Goal: Check status: Check status

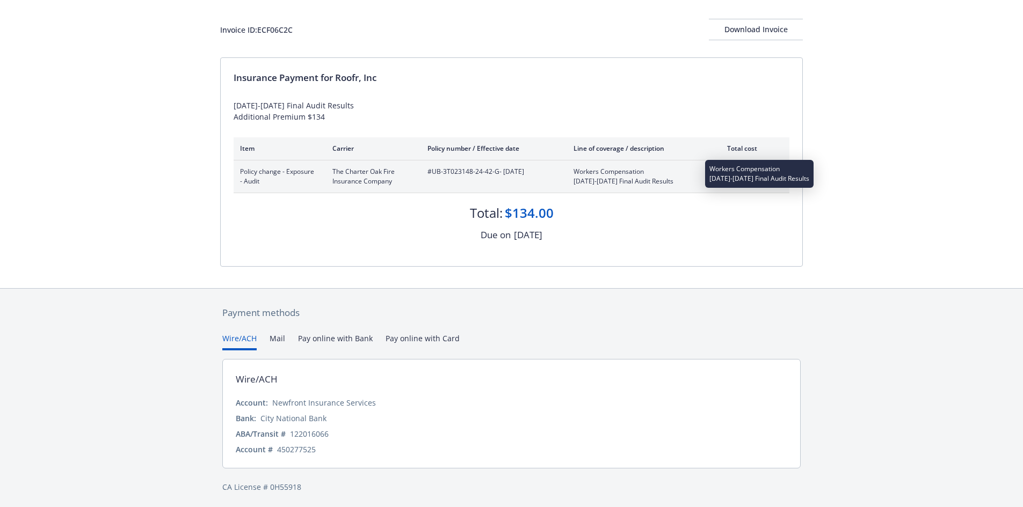
scroll to position [57, 0]
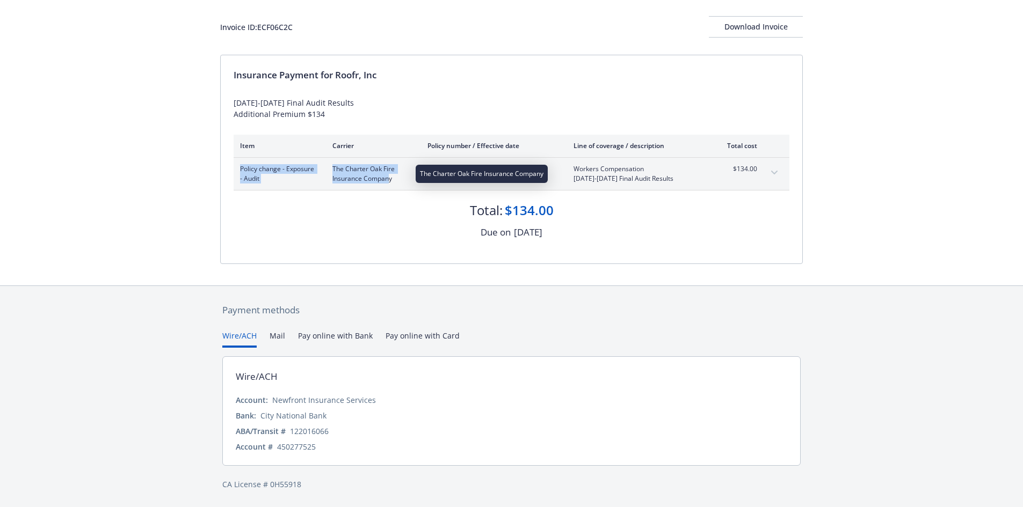
drag, startPoint x: 239, startPoint y: 169, endPoint x: 389, endPoint y: 181, distance: 149.7
click at [389, 181] on div "Policy change - Exposure - Audit The Charter Oak Fire Insurance Company #UB-3T0…" at bounding box center [512, 174] width 556 height 32
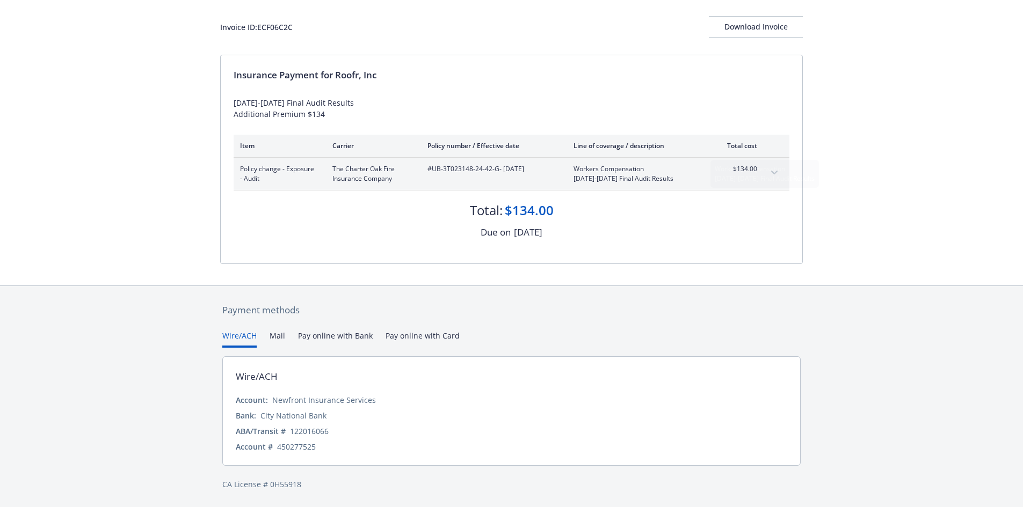
click at [898, 208] on div "Invoice ID: ECF06C2C Download Invoice Insurance Payment for Roofr, Inc [DATE]-[…" at bounding box center [511, 134] width 1023 height 304
click at [771, 171] on icon "expand content" at bounding box center [774, 173] width 6 height 4
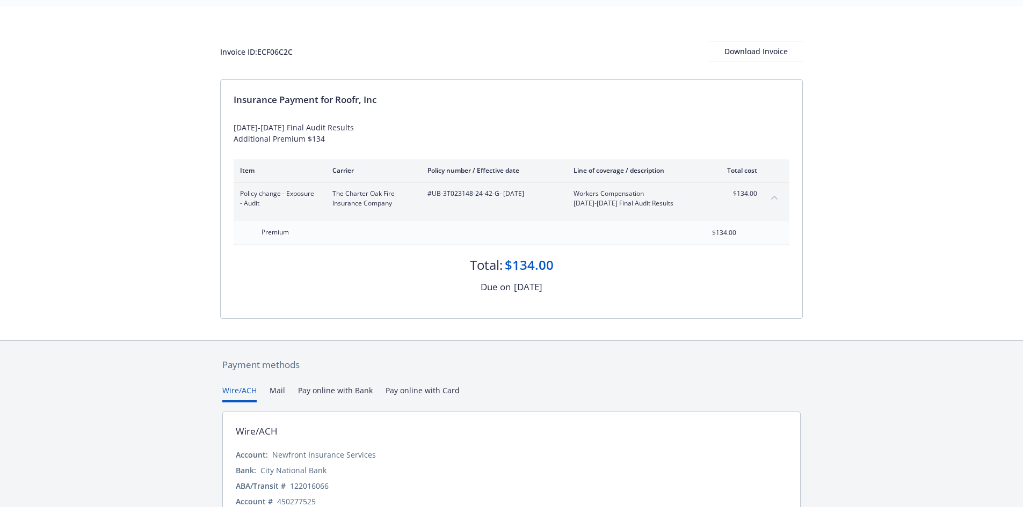
scroll to position [87, 0]
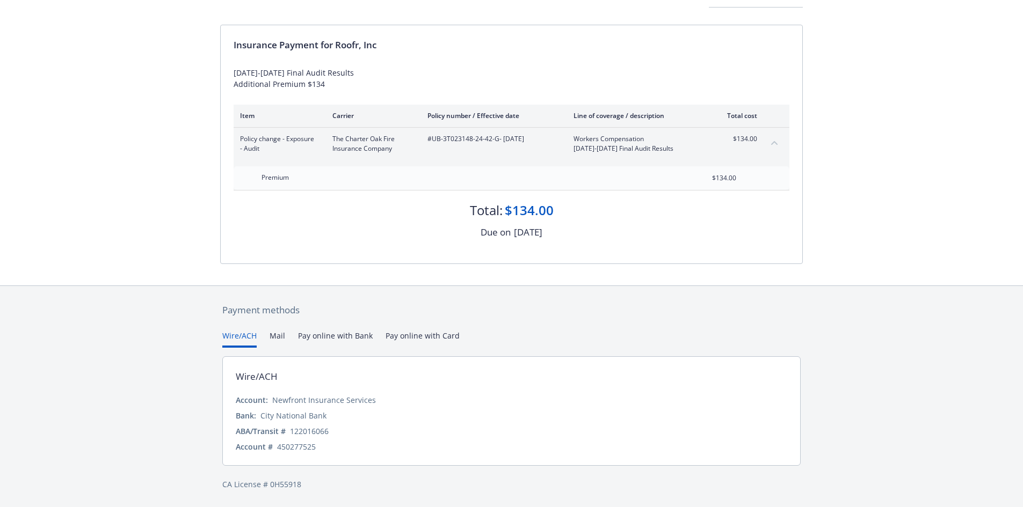
click at [277, 334] on button "Mail" at bounding box center [277, 339] width 16 height 18
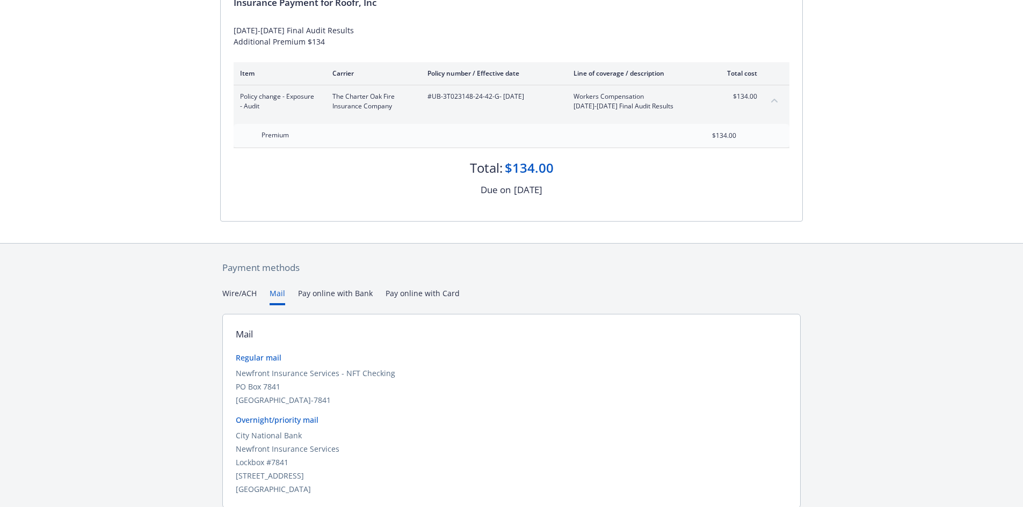
scroll to position [172, 0]
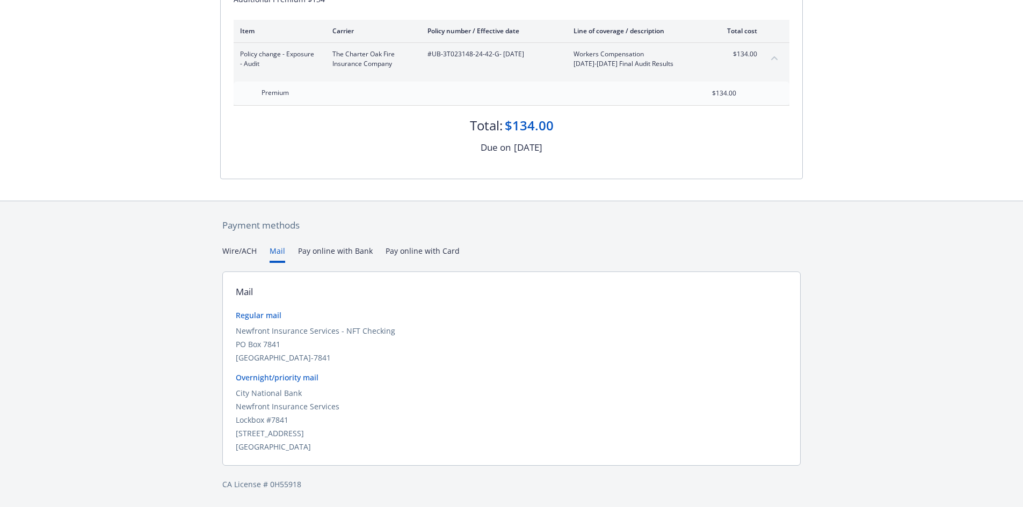
click at [343, 253] on div "Secure payments provided by Stripe Invoice ID: ECF06C2C Download Invoice Insura…" at bounding box center [511, 167] width 1023 height 679
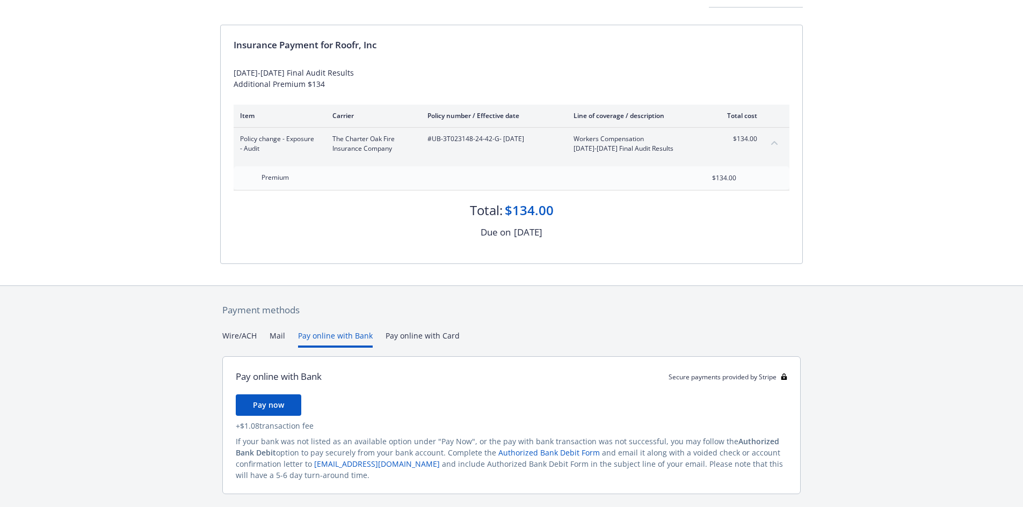
click at [244, 309] on div "Payment methods Wire/ACH Mail Pay online with Bank Pay online with Card Pay onl…" at bounding box center [511, 411] width 582 height 250
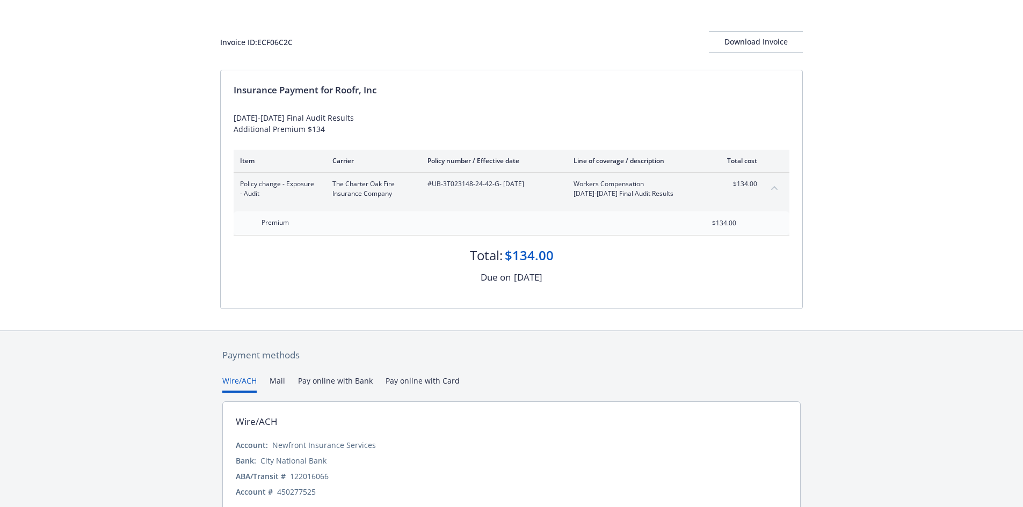
scroll to position [0, 0]
